Goal: Information Seeking & Learning: Learn about a topic

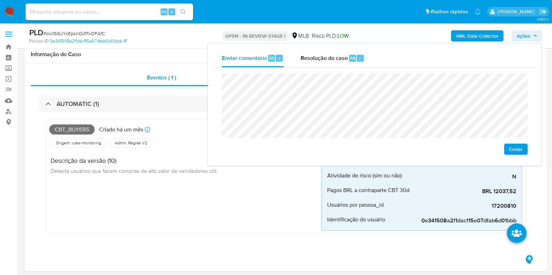
scroll to position [202, 0]
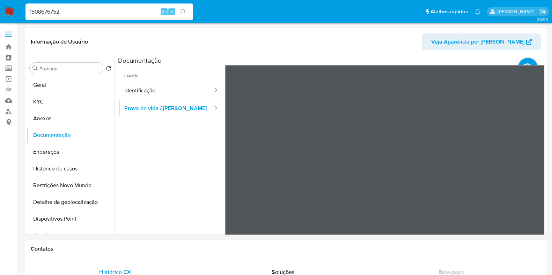
select select "10"
type input "156955724"
click at [183, 10] on icon "search-icon" at bounding box center [183, 12] width 6 height 6
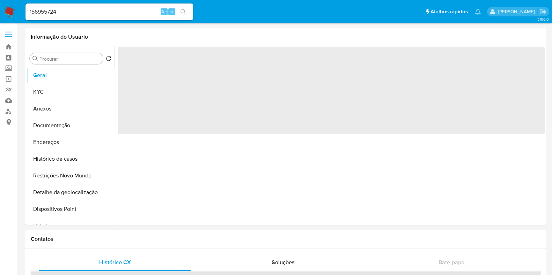
select select "10"
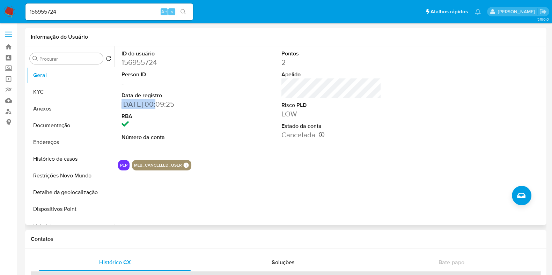
drag, startPoint x: 156, startPoint y: 103, endPoint x: 118, endPoint y: 104, distance: 38.1
click at [118, 104] on div "ID do usuário 156955724 Person ID - Data de registro 10/04/2014 00:09:25 RBA Nú…" at bounding box center [171, 100] width 107 height 108
copy dd "10/04/2014"
click at [55, 95] on button "KYC" at bounding box center [68, 92] width 82 height 17
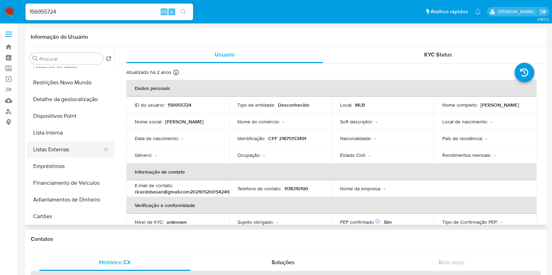
scroll to position [94, 0]
click at [76, 132] on button "Lista Interna" at bounding box center [68, 132] width 82 height 17
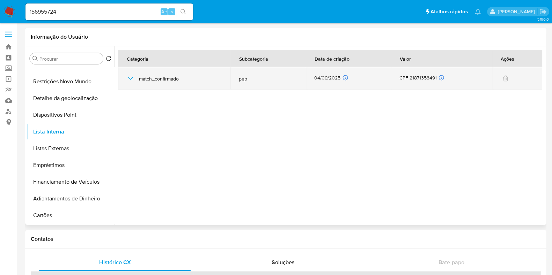
click at [335, 79] on div "04/09/2025 04/09/2025 11:14:26" at bounding box center [348, 79] width 68 height 8
drag, startPoint x: 335, startPoint y: 79, endPoint x: 331, endPoint y: 80, distance: 3.9
click at [335, 79] on div "04/09/2025 04/09/2025 11:14:26" at bounding box center [348, 79] width 68 height 8
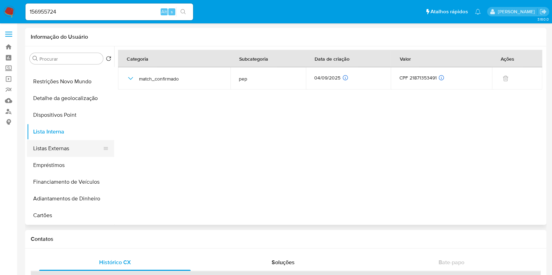
click at [65, 151] on button "Listas Externas" at bounding box center [68, 148] width 82 height 17
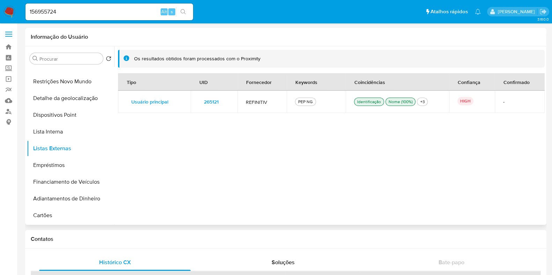
click at [206, 103] on span "265121" at bounding box center [211, 102] width 15 height 10
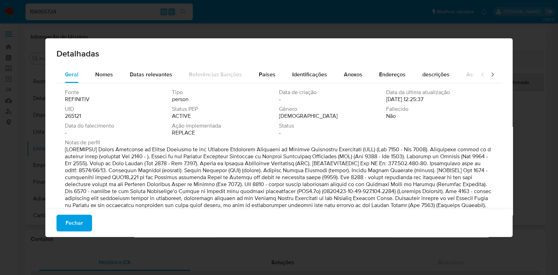
click at [77, 119] on div "Fonte REFINITIV Tipo person Data de criação - Data da última atualização 11/09/…" at bounding box center [279, 114] width 429 height 50
click at [77, 119] on span "265121" at bounding box center [73, 116] width 16 height 7
click at [83, 233] on div "Fechar" at bounding box center [279, 223] width 468 height 28
click at [81, 225] on span "Fechar" at bounding box center [74, 223] width 17 height 15
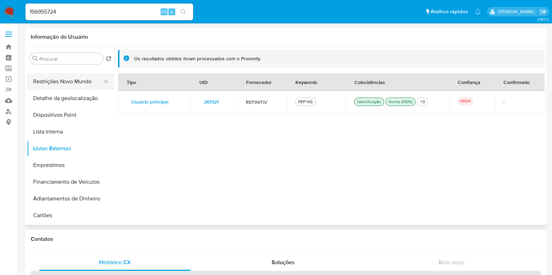
scroll to position [0, 0]
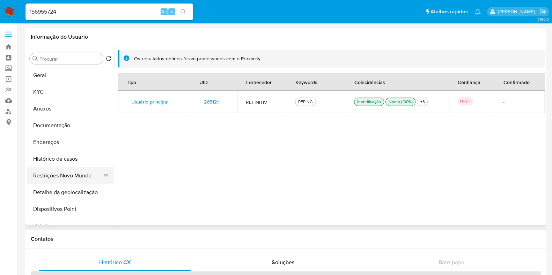
click at [77, 74] on button "Geral" at bounding box center [70, 75] width 87 height 17
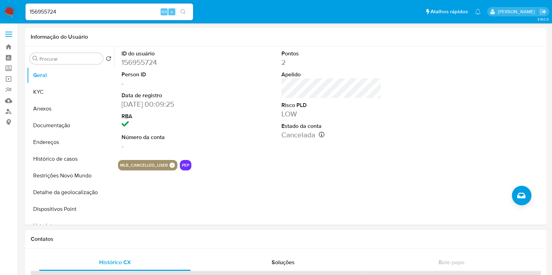
click at [139, 65] on dd "156955724" at bounding box center [171, 63] width 100 height 10
copy dd "156955724"
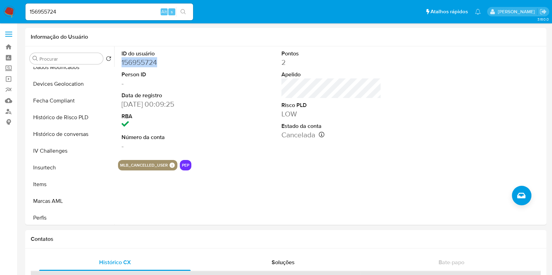
scroll to position [278, 0]
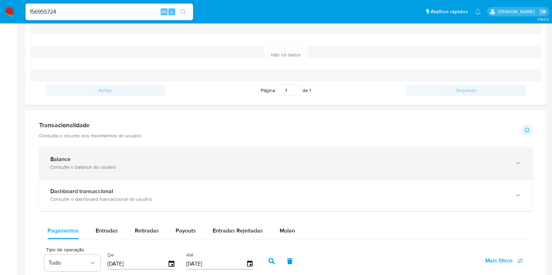
click at [223, 159] on div "Balance" at bounding box center [278, 159] width 457 height 7
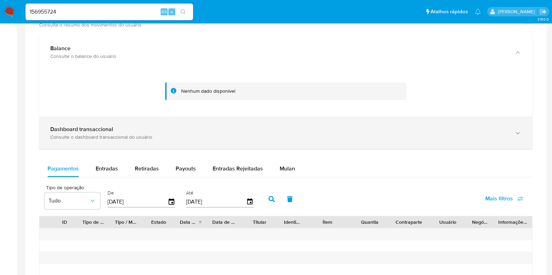
click at [235, 134] on div "Consulte o dashboard transaccional do usuário" at bounding box center [278, 137] width 457 height 6
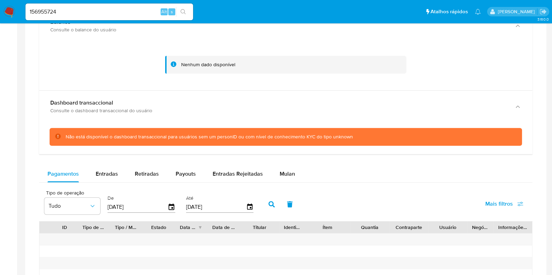
scroll to position [400, 0]
